Goal: Task Accomplishment & Management: Complete application form

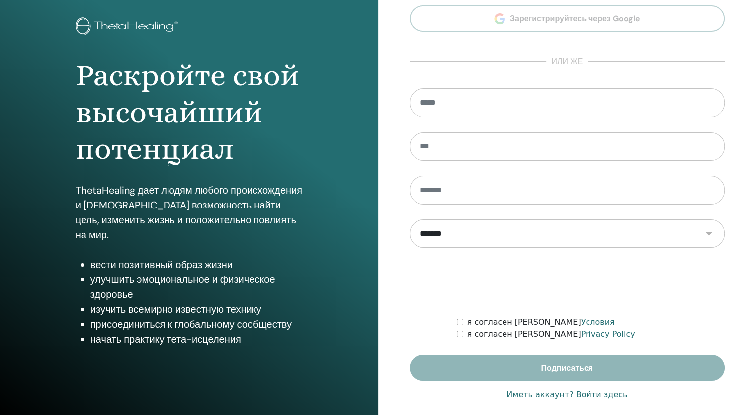
scroll to position [62, 0]
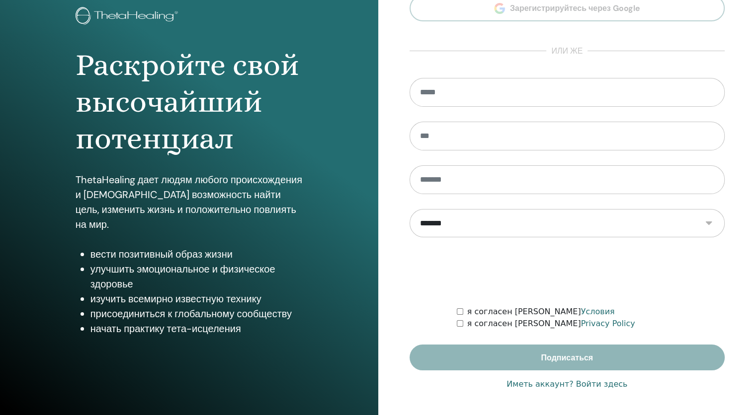
click at [609, 384] on link "Иметь аккаунт? Войти здесь" at bounding box center [566, 385] width 121 height 12
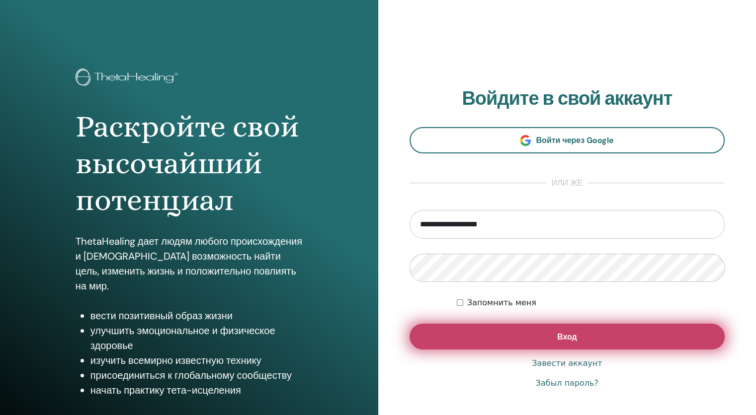
click at [600, 334] on button "Вход" at bounding box center [568, 337] width 316 height 26
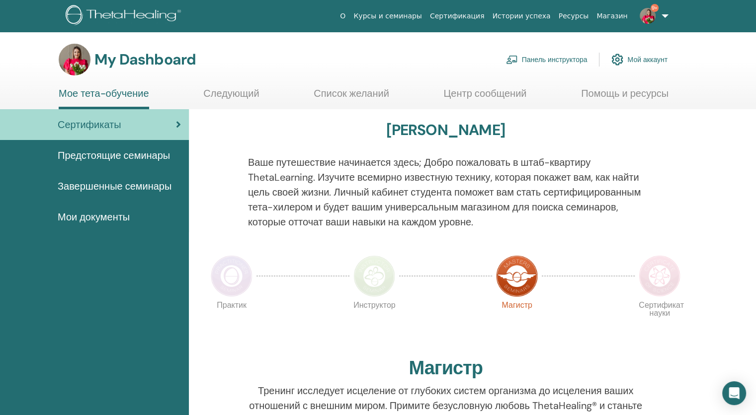
click at [565, 62] on link "Панель инструктора" at bounding box center [547, 60] width 82 height 22
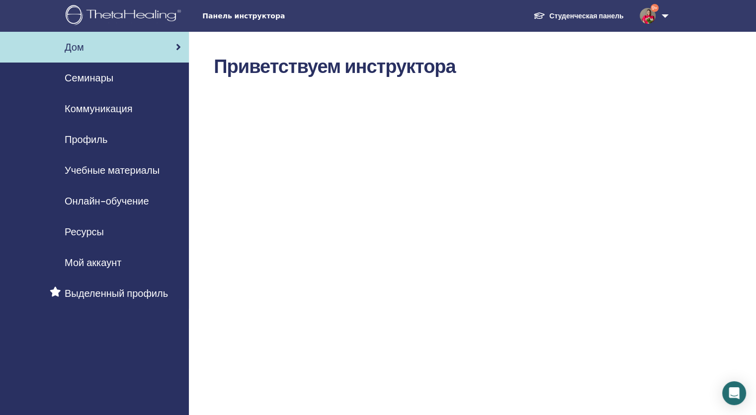
click at [129, 79] on div "Семинары" at bounding box center [94, 78] width 173 height 15
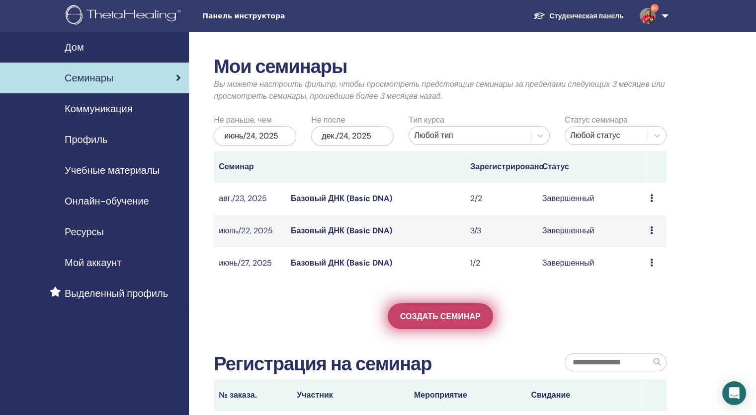
click at [444, 318] on span "Создать семинар" at bounding box center [440, 317] width 81 height 10
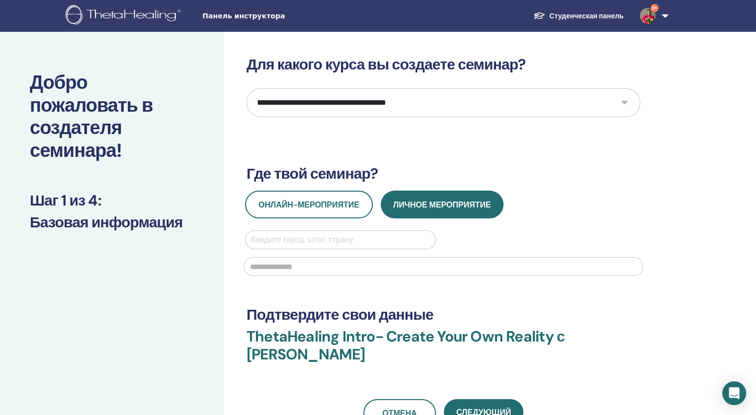
click at [624, 102] on select "**********" at bounding box center [444, 102] width 394 height 29
select select "**"
click at [247, 88] on select "**********" at bounding box center [444, 102] width 394 height 29
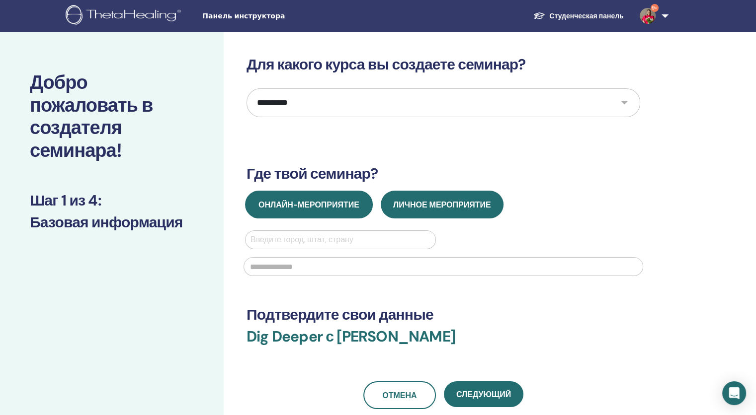
click at [316, 213] on button "Онлайн-мероприятие" at bounding box center [309, 205] width 128 height 28
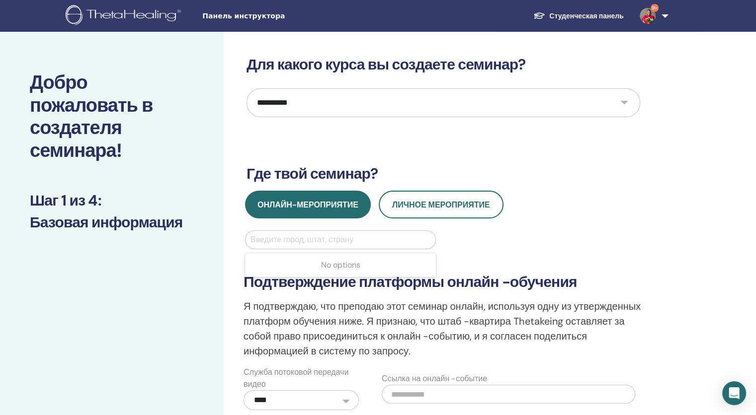
click at [321, 241] on div at bounding box center [340, 240] width 180 height 14
type input "**"
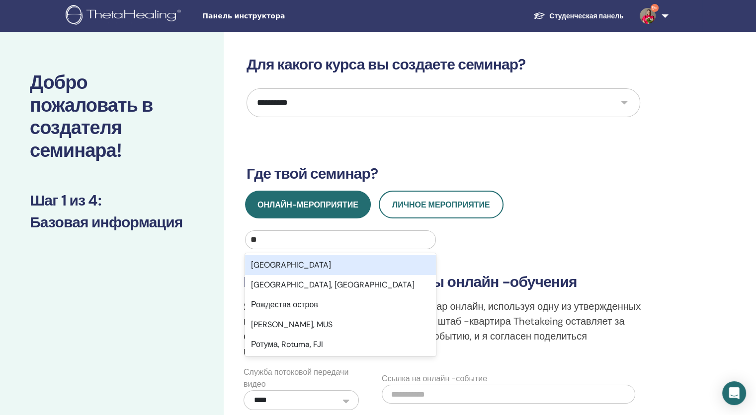
click at [320, 268] on div "[GEOGRAPHIC_DATA]" at bounding box center [340, 265] width 191 height 20
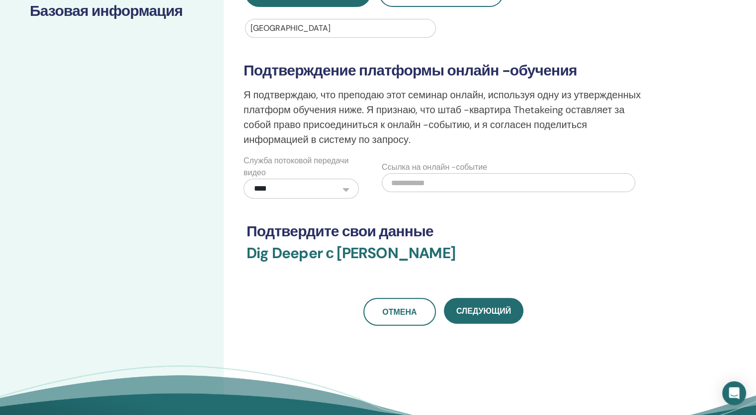
scroll to position [225, 0]
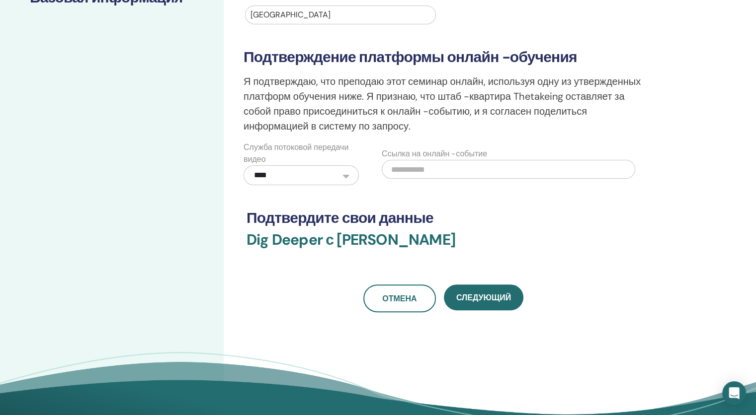
click at [569, 171] on input "text" at bounding box center [508, 169] width 253 height 19
click at [423, 171] on input "text" at bounding box center [508, 169] width 253 height 19
click at [410, 166] on input "text" at bounding box center [508, 169] width 253 height 19
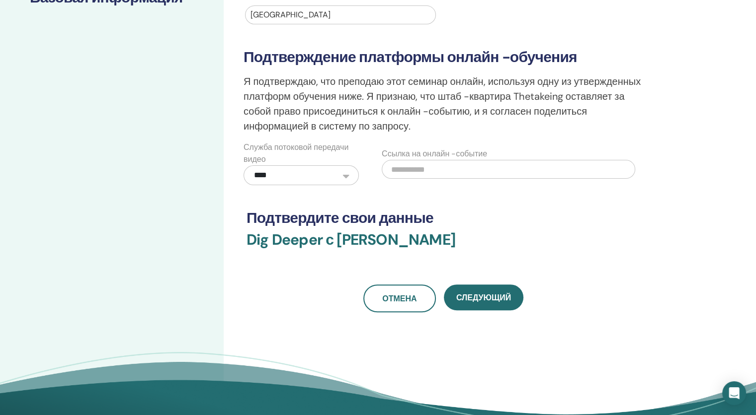
click at [410, 166] on input "text" at bounding box center [508, 169] width 253 height 19
click at [302, 233] on h3 "Dig Deeper с [PERSON_NAME]" at bounding box center [444, 246] width 394 height 30
click at [408, 167] on input "text" at bounding box center [508, 169] width 253 height 19
paste input "**********"
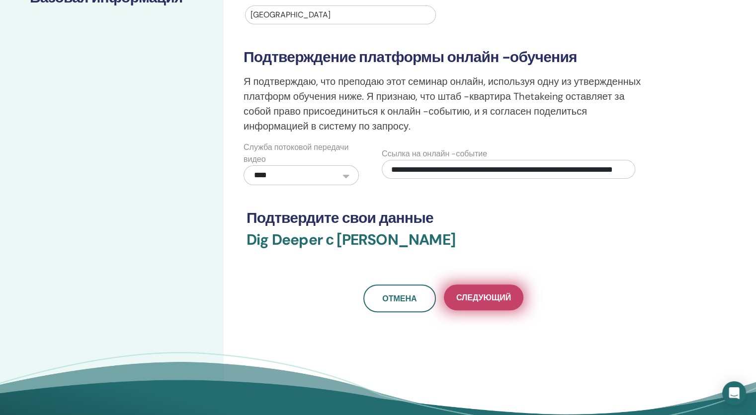
type input "**********"
click at [471, 300] on span "Следующий" at bounding box center [483, 298] width 55 height 10
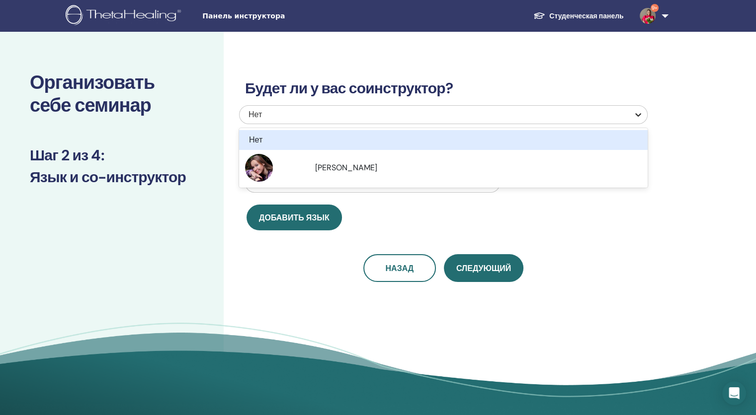
click at [637, 113] on icon at bounding box center [638, 115] width 10 height 10
click at [620, 140] on div "Нет" at bounding box center [443, 140] width 397 height 12
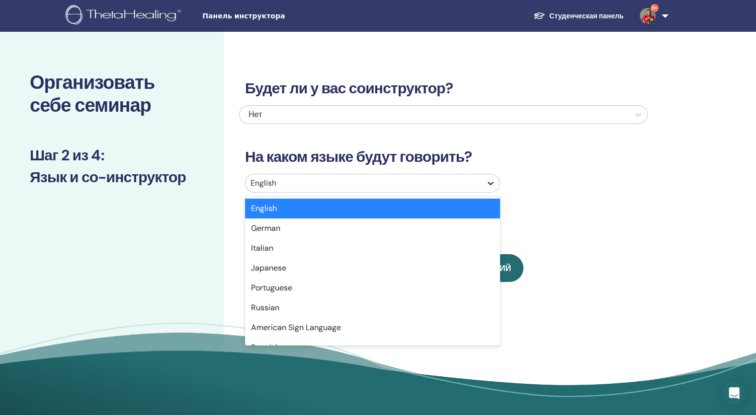
click at [490, 182] on icon at bounding box center [491, 183] width 10 height 10
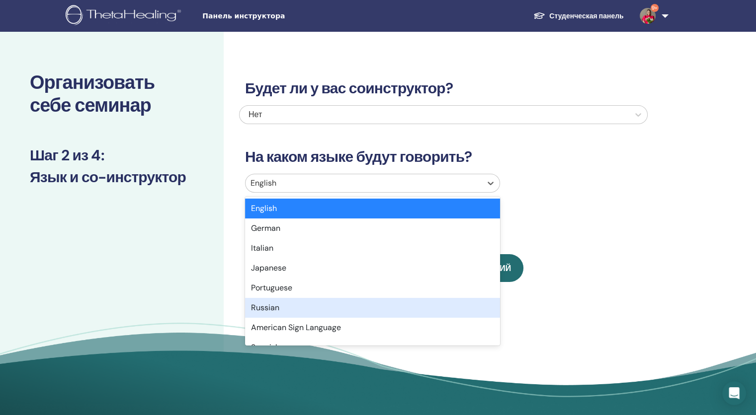
click at [449, 305] on div "Russian" at bounding box center [372, 308] width 255 height 20
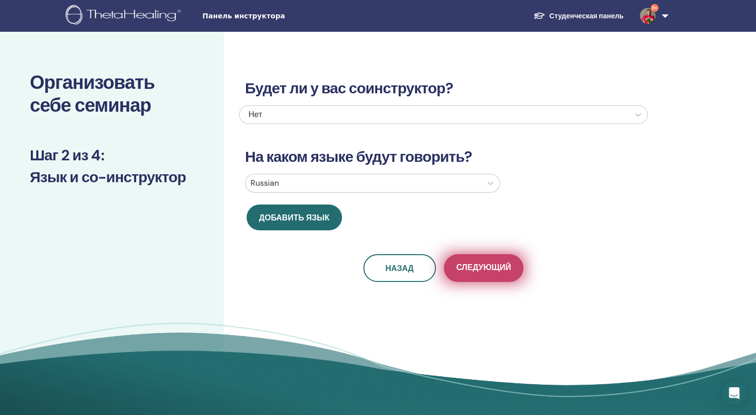
click at [485, 262] on span "Следующий" at bounding box center [483, 268] width 55 height 12
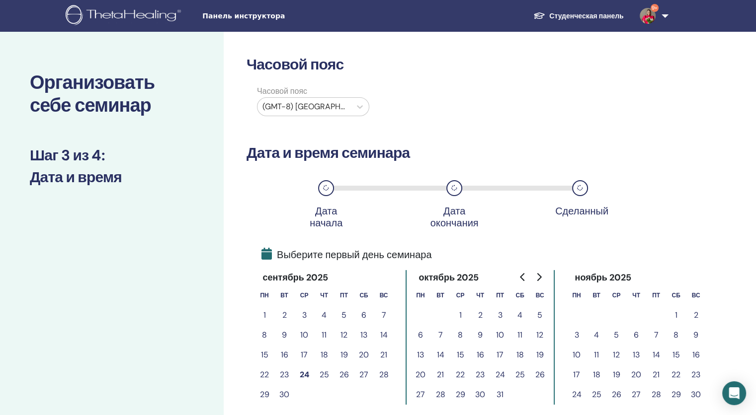
click at [363, 373] on button "27" at bounding box center [364, 375] width 20 height 20
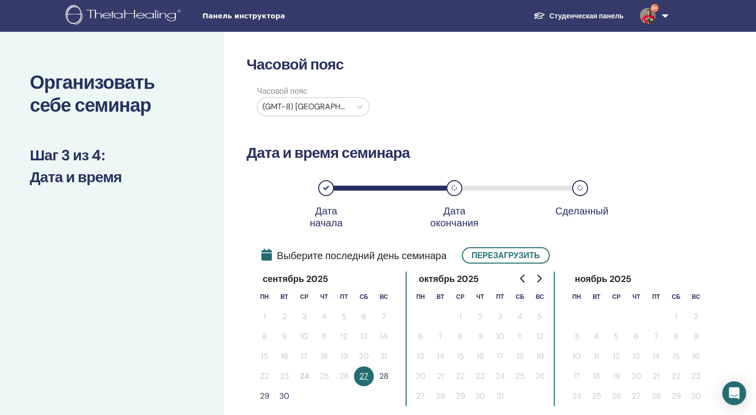
click at [382, 375] on button "28" at bounding box center [384, 377] width 20 height 20
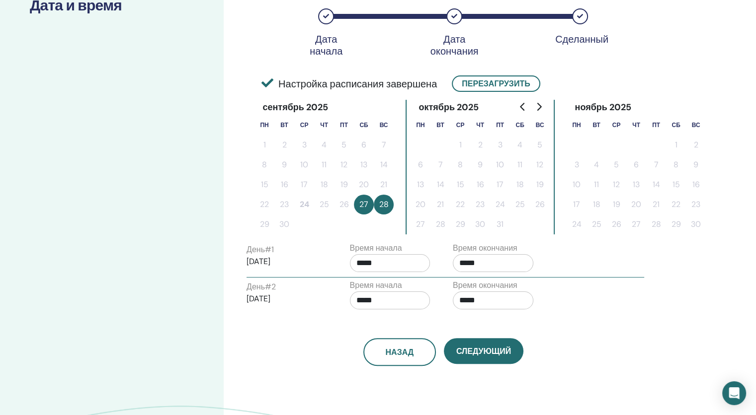
scroll to position [185, 0]
